Goal: Navigation & Orientation: Understand site structure

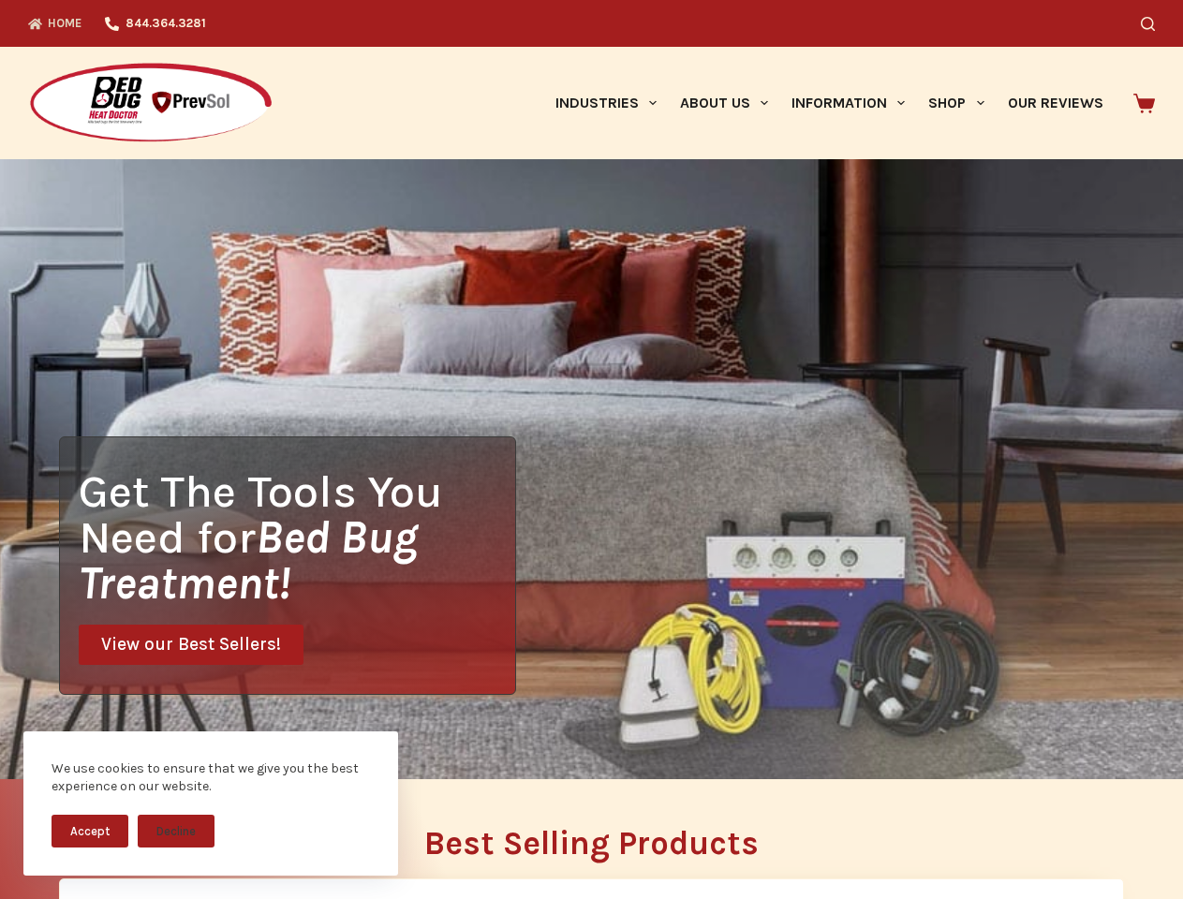
click at [591, 450] on div "Get The Tools You Need for Bed Bug Treatment! View our Best Sellers!" at bounding box center [591, 469] width 1183 height 620
click at [90, 831] on button "Accept" at bounding box center [90, 831] width 77 height 33
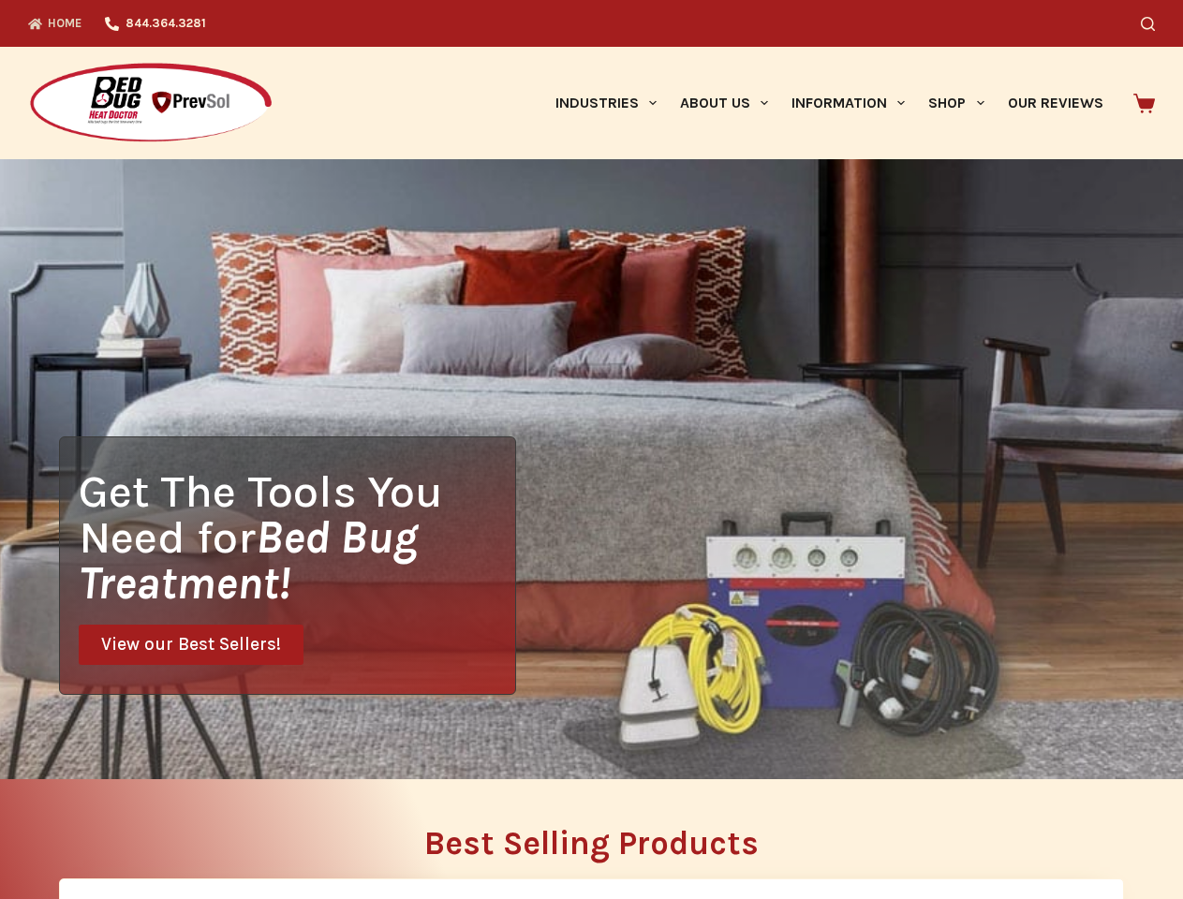
click at [176, 831] on h2 "Best Selling Products" at bounding box center [591, 843] width 1065 height 33
click at [1155, 23] on icon "Search" at bounding box center [1148, 24] width 14 height 14
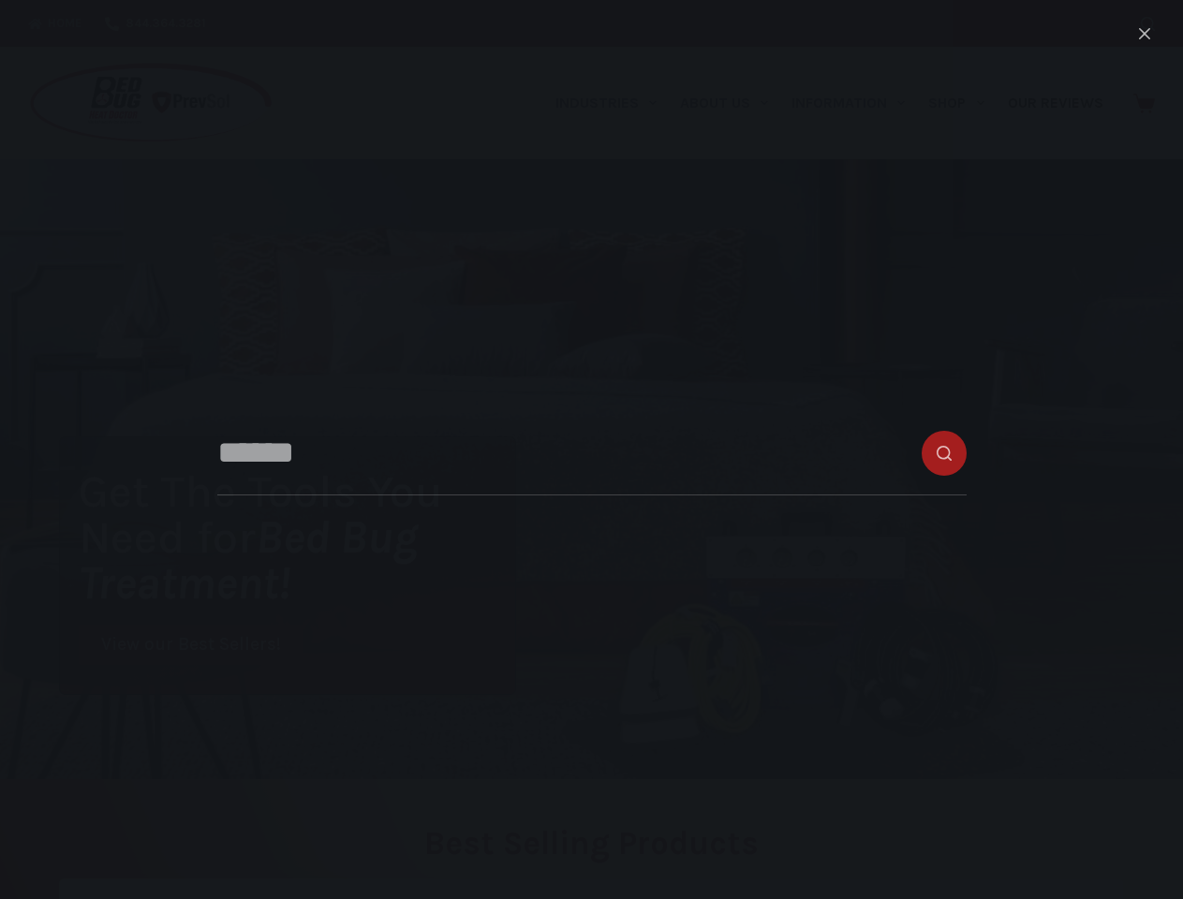
click at [613, 103] on link "Industries" at bounding box center [605, 103] width 125 height 112
click at [731, 103] on link "About Us" at bounding box center [723, 103] width 111 height 112
click at [856, 103] on link "Information" at bounding box center [848, 103] width 137 height 112
click at [964, 103] on link "Shop" at bounding box center [956, 103] width 79 height 112
